Goal: Transaction & Acquisition: Purchase product/service

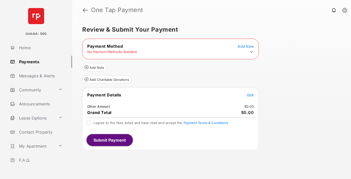
click at [251, 52] on icon at bounding box center [251, 52] width 5 height 5
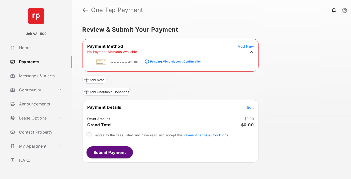
click at [175, 60] on div "Pending Micro-deposit Confirmation" at bounding box center [175, 62] width 51 height 4
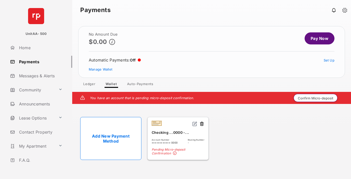
click at [316, 98] on button "Confirm Micro-deposit" at bounding box center [316, 98] width 44 height 8
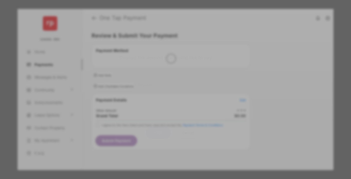
click at [166, 81] on div "Other Amount" at bounding box center [166, 84] width 81 height 9
type input "****"
click at [158, 126] on button "Save" at bounding box center [158, 132] width 25 height 12
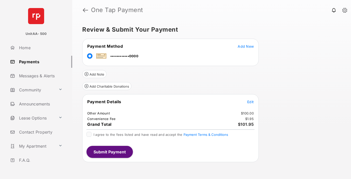
click at [250, 102] on span "Edit" at bounding box center [250, 102] width 7 height 4
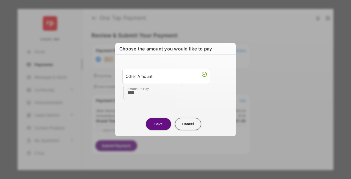
click at [158, 124] on button "Save" at bounding box center [158, 124] width 25 height 12
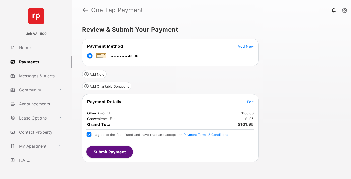
click at [109, 151] on button "Submit Payment" at bounding box center [109, 152] width 46 height 12
